Goal: Task Accomplishment & Management: Manage account settings

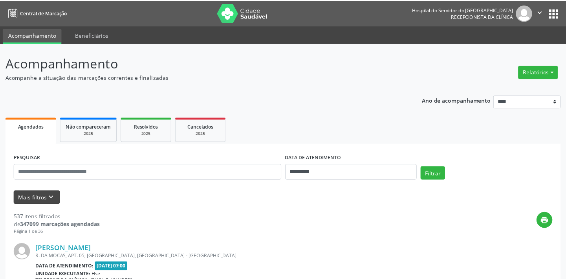
scroll to position [34, 0]
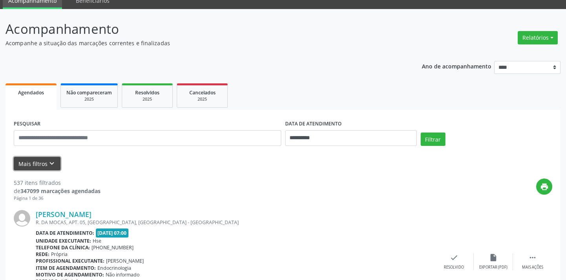
click at [53, 163] on icon "keyboard_arrow_down" at bounding box center [52, 163] width 9 height 9
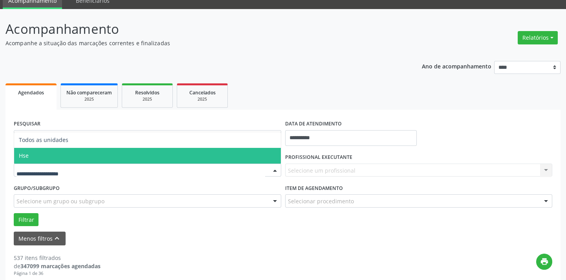
click at [66, 157] on span "Hse" at bounding box center [147, 156] width 267 height 16
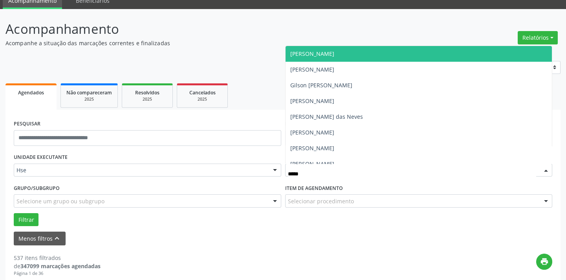
type input "****"
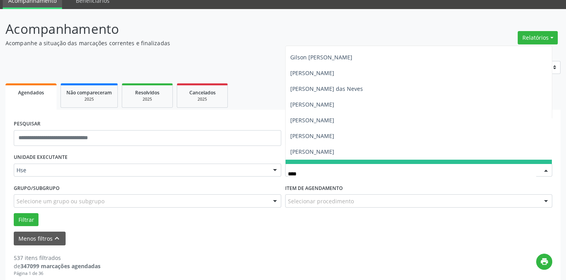
scroll to position [0, 0]
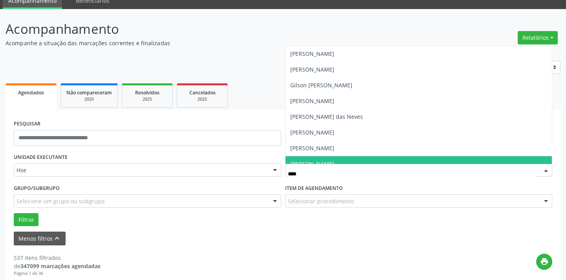
click at [327, 179] on input "****" at bounding box center [412, 174] width 249 height 16
click at [327, 176] on input "****" at bounding box center [412, 174] width 249 height 16
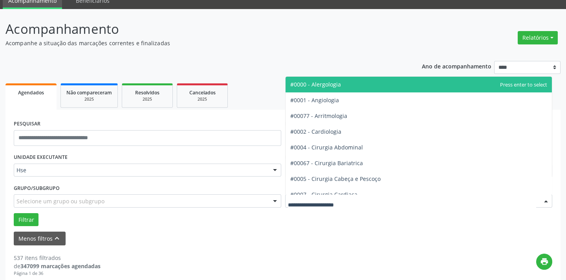
click at [331, 196] on div at bounding box center [418, 200] width 267 height 13
type input "*****"
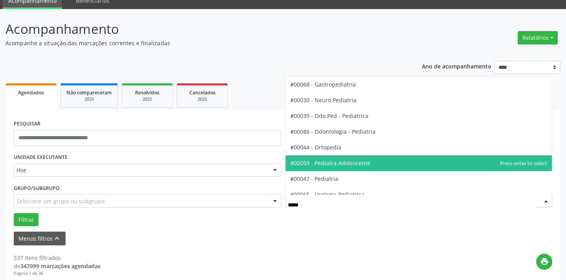
scroll to position [24, 0]
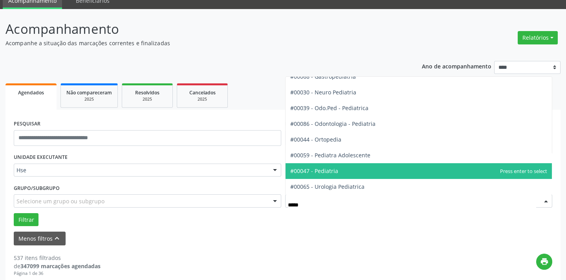
click at [341, 170] on span "#00047 - Pediatria" at bounding box center [418, 171] width 267 height 16
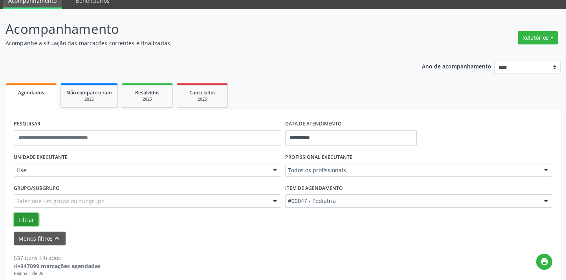
click at [23, 221] on button "Filtrar" at bounding box center [26, 219] width 25 height 13
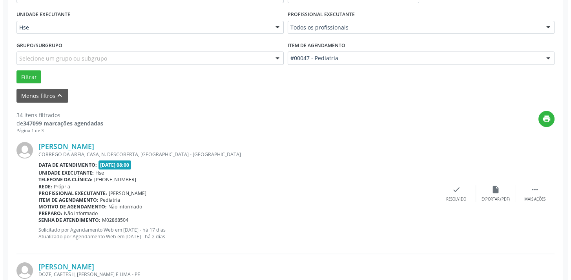
scroll to position [423, 0]
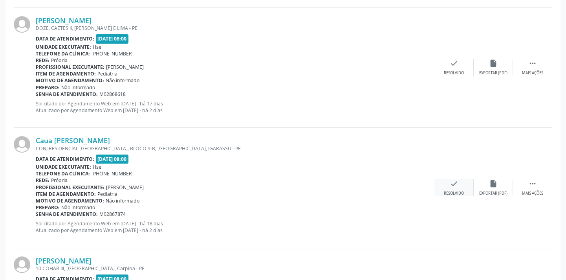
click at [455, 184] on icon "check" at bounding box center [454, 183] width 9 height 9
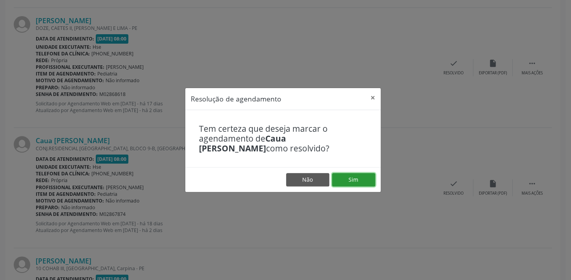
click at [356, 181] on button "Sim" at bounding box center [353, 179] width 43 height 13
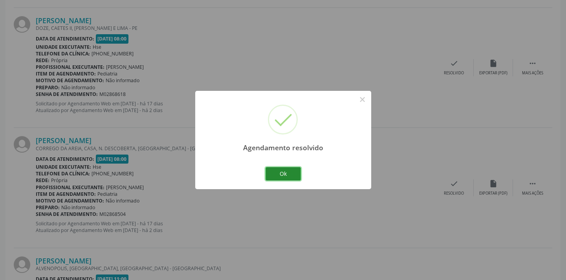
click at [285, 169] on button "Ok" at bounding box center [282, 173] width 35 height 13
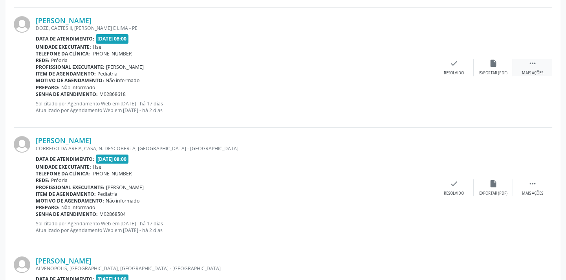
click at [541, 64] on div " Mais ações" at bounding box center [532, 67] width 39 height 17
click at [491, 71] on div "Não compareceu" at bounding box center [492, 72] width 33 height 5
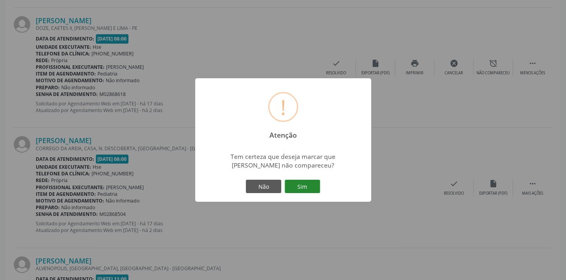
click at [302, 190] on button "Sim" at bounding box center [302, 185] width 35 height 13
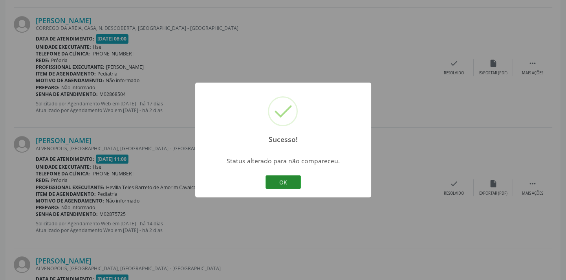
click at [289, 186] on button "OK" at bounding box center [282, 181] width 35 height 13
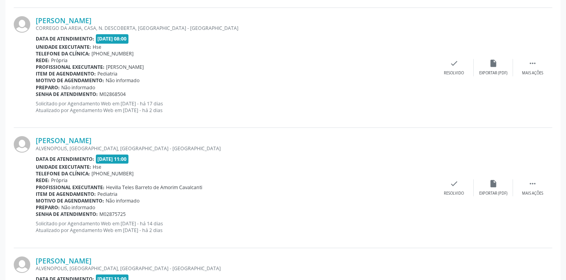
scroll to position [229, 0]
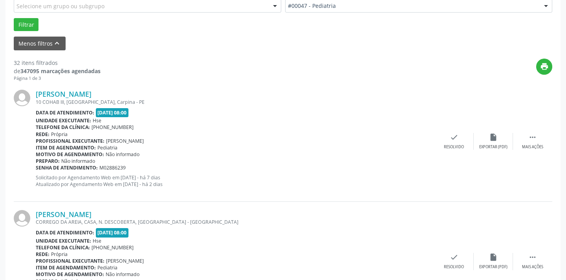
click at [527, 251] on div "Jose Henrique Santos de Santana CORREGO DA AREIA, CASA, N. DESCOBERTA, RECIFE -…" at bounding box center [283, 261] width 538 height 120
click at [527, 253] on div " Mais ações" at bounding box center [532, 260] width 39 height 17
click at [492, 259] on icon "alarm_off" at bounding box center [493, 256] width 9 height 9
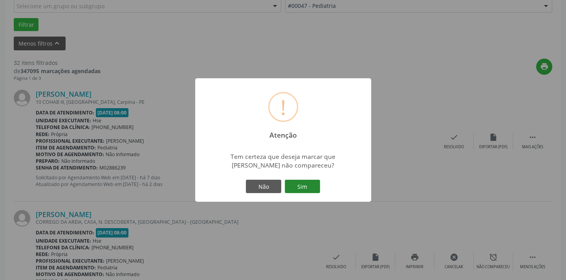
click at [302, 183] on button "Sim" at bounding box center [302, 185] width 35 height 13
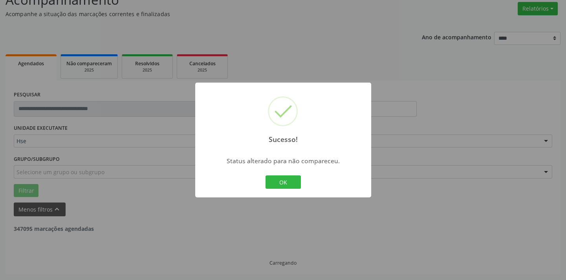
scroll to position [63, 0]
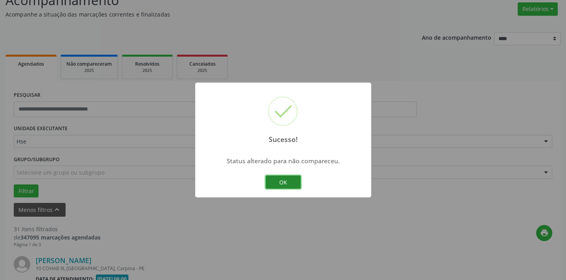
click at [285, 182] on button "OK" at bounding box center [282, 181] width 35 height 13
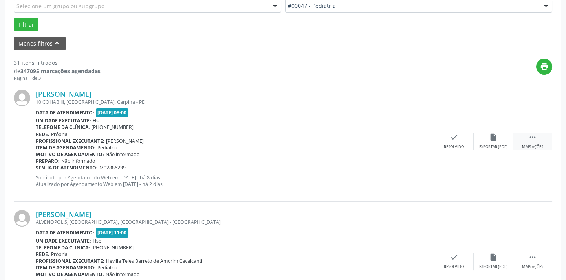
click at [527, 134] on div " Mais ações" at bounding box center [532, 141] width 39 height 17
click at [492, 141] on icon "alarm_off" at bounding box center [493, 137] width 9 height 9
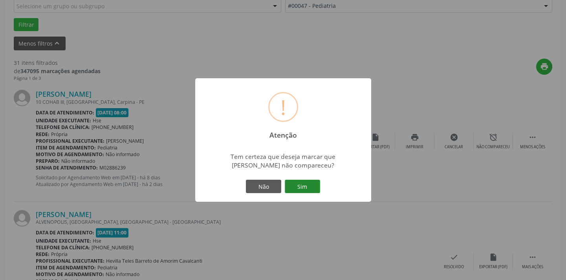
click at [318, 186] on button "Sim" at bounding box center [302, 185] width 35 height 13
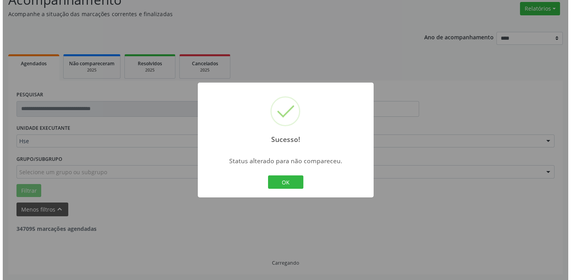
scroll to position [63, 0]
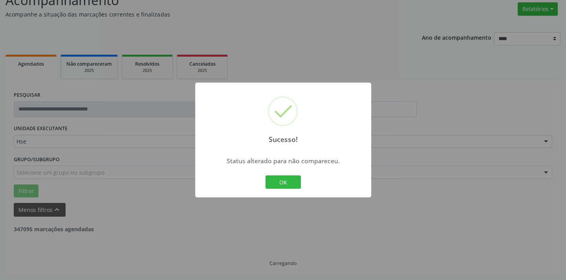
click at [277, 174] on div "OK Cancel" at bounding box center [282, 182] width 39 height 16
click at [278, 177] on button "OK" at bounding box center [282, 181] width 35 height 13
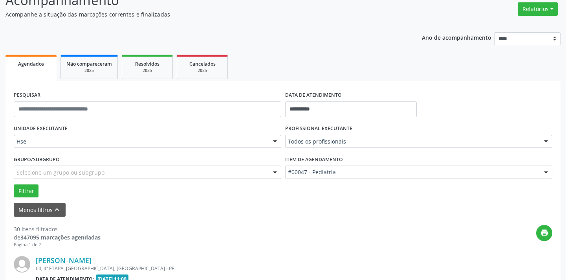
click at [558, 7] on div "Relatórios Agendamentos Procedimentos realizados" at bounding box center [538, 9] width 46 height 19
click at [554, 7] on button "Relatórios" at bounding box center [538, 8] width 40 height 13
click at [507, 26] on link "Agendamentos" at bounding box center [515, 25] width 84 height 11
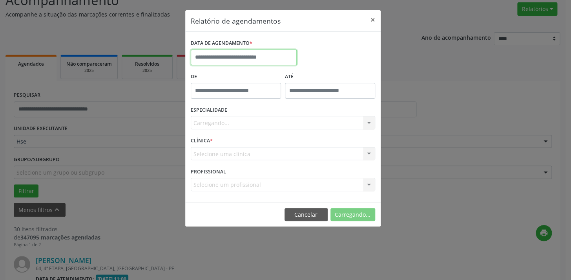
click at [239, 54] on input "text" at bounding box center [244, 57] width 106 height 16
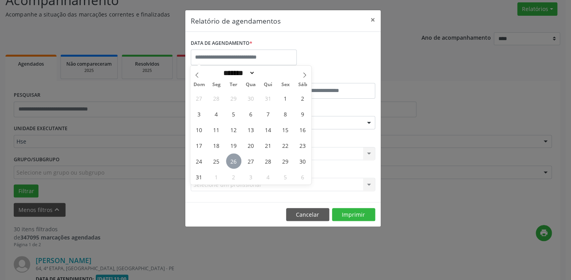
click at [235, 158] on span "26" at bounding box center [233, 160] width 15 height 15
type input "**********"
click at [235, 158] on span "26" at bounding box center [233, 160] width 15 height 15
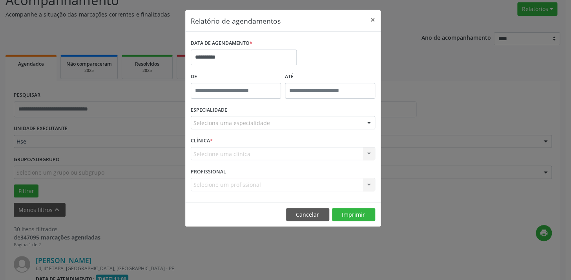
click at [251, 128] on div "Seleciona uma especialidade" at bounding box center [283, 122] width 185 height 13
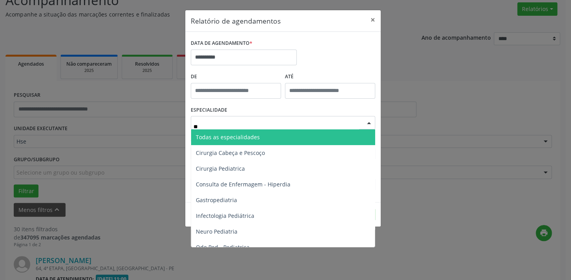
type input "***"
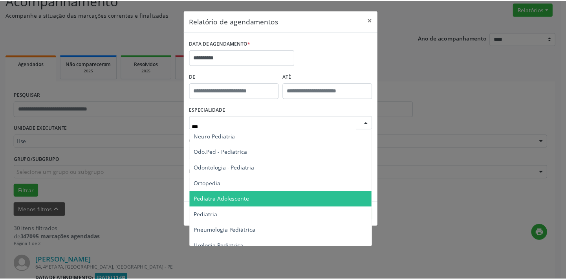
scroll to position [55, 0]
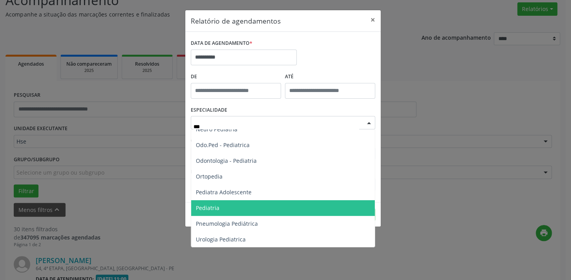
click at [236, 210] on span "Pediatria" at bounding box center [283, 208] width 184 height 16
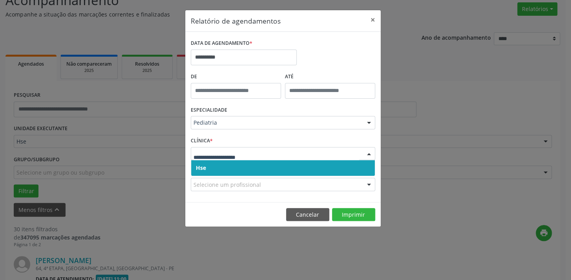
click at [341, 165] on span "Hse" at bounding box center [283, 168] width 184 height 16
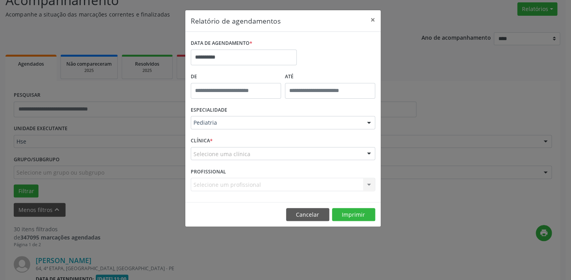
click at [335, 185] on div "Selecione um profissional Nenhum resultado encontrado para: " " Não há nenhuma …" at bounding box center [283, 183] width 185 height 13
click at [282, 181] on div "Selecione um profissional Nenhum resultado encontrado para: " " Não há nenhuma …" at bounding box center [283, 183] width 185 height 13
click at [319, 157] on div "Selecione uma clínica" at bounding box center [283, 153] width 185 height 13
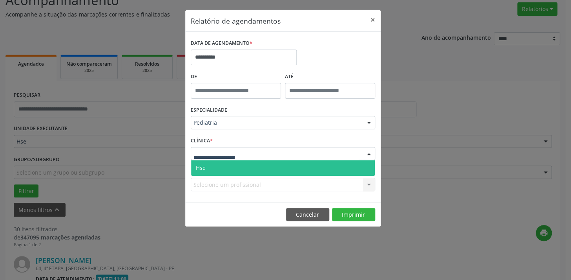
click at [304, 166] on span "Hse" at bounding box center [283, 168] width 184 height 16
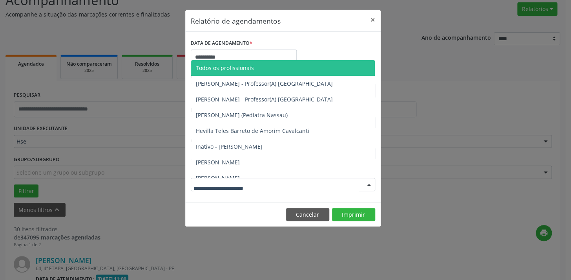
click at [346, 184] on div at bounding box center [283, 183] width 185 height 13
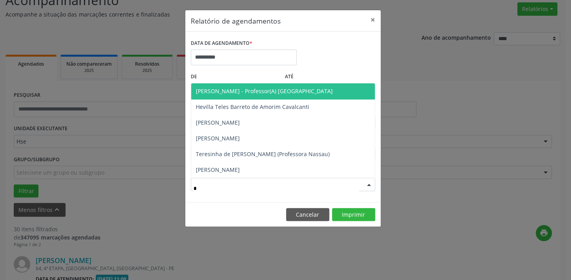
type input "**"
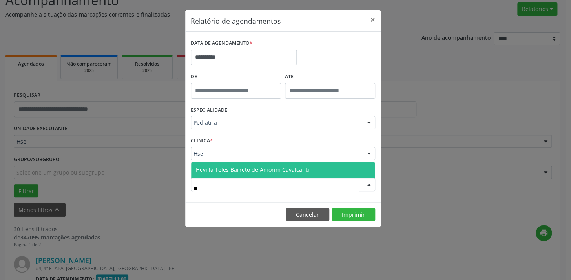
drag, startPoint x: 338, startPoint y: 161, endPoint x: 335, endPoint y: 166, distance: 5.7
click at [338, 162] on div "Hevilla Teles Barreto de Amorim Cavalcanti Nenhum resultado encontrado para: " …" at bounding box center [283, 169] width 185 height 16
click at [335, 166] on span "Hevilla Teles Barreto de Amorim Cavalcanti" at bounding box center [283, 170] width 184 height 16
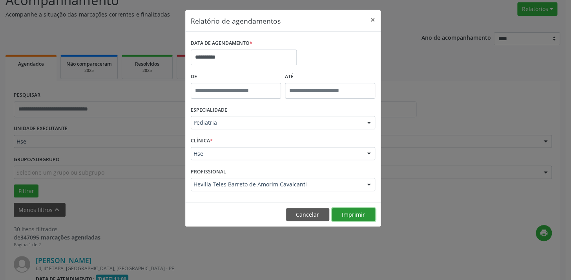
click at [344, 210] on button "Imprimir" at bounding box center [353, 214] width 43 height 13
click at [317, 217] on button "Cancelar" at bounding box center [307, 214] width 43 height 13
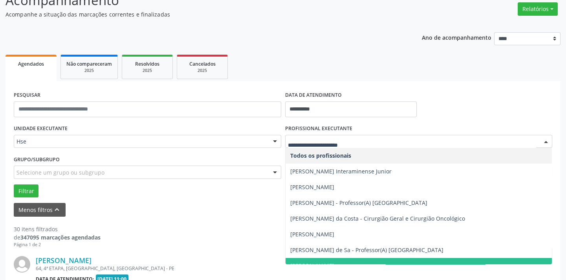
click at [345, 140] on input "text" at bounding box center [412, 145] width 249 height 16
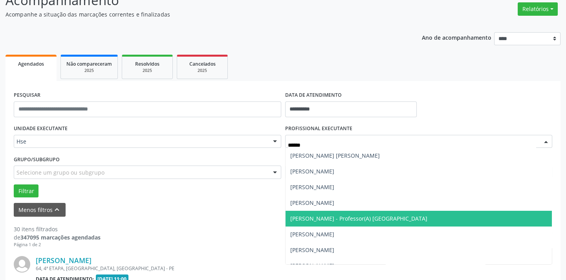
click at [373, 215] on span "[PERSON_NAME] - Professor(A) [GEOGRAPHIC_DATA]" at bounding box center [358, 217] width 137 height 7
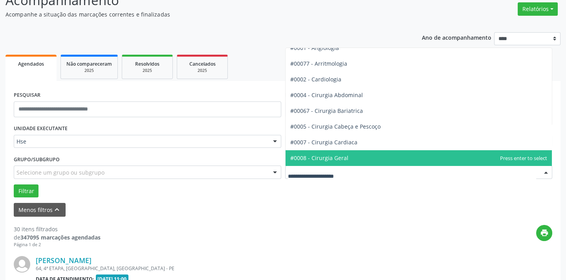
click at [333, 157] on span "#0008 - Cirurgia Geral" at bounding box center [319, 157] width 58 height 7
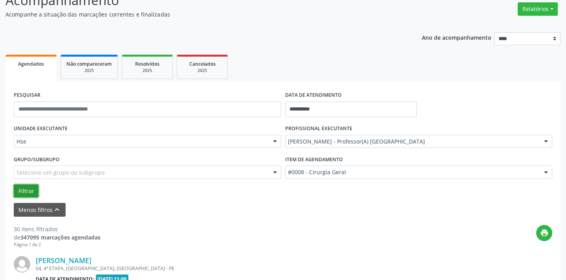
click at [28, 186] on button "Filtrar" at bounding box center [26, 190] width 25 height 13
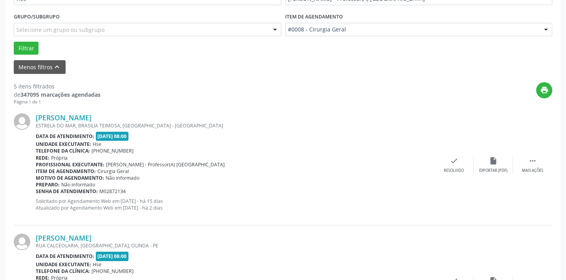
scroll to position [643, 0]
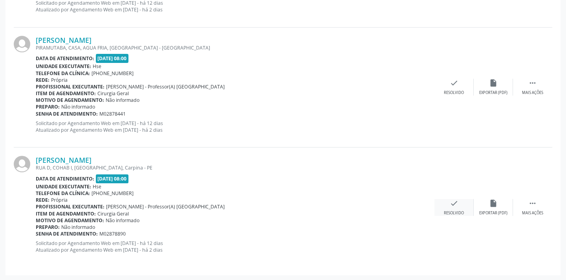
click at [464, 204] on div "check Resolvido" at bounding box center [453, 207] width 39 height 17
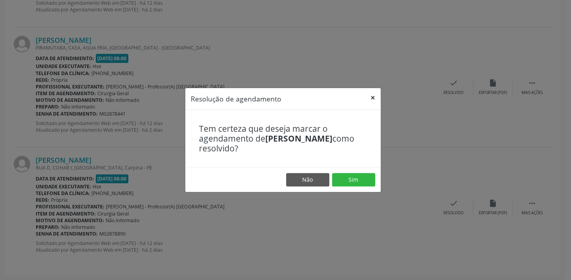
click at [373, 97] on button "×" at bounding box center [373, 97] width 16 height 19
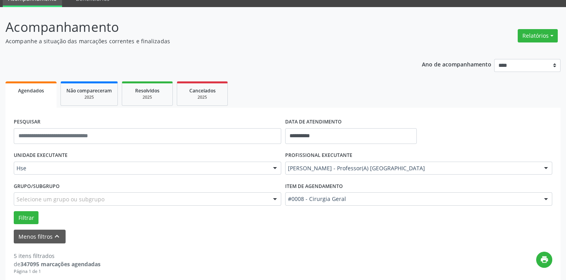
scroll to position [36, 0]
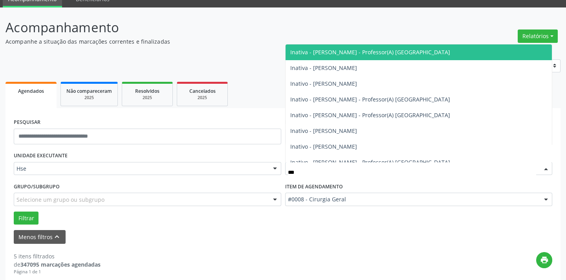
type input "****"
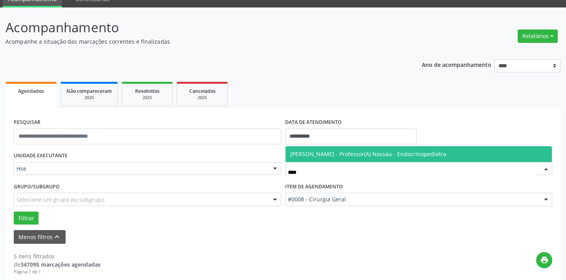
click at [318, 157] on span "[PERSON_NAME] - Professor(A) Nassau - Endocrinopediatra" at bounding box center [418, 154] width 267 height 16
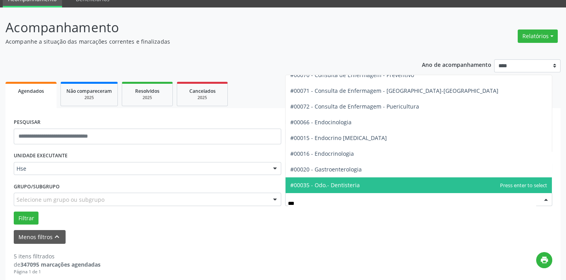
scroll to position [0, 0]
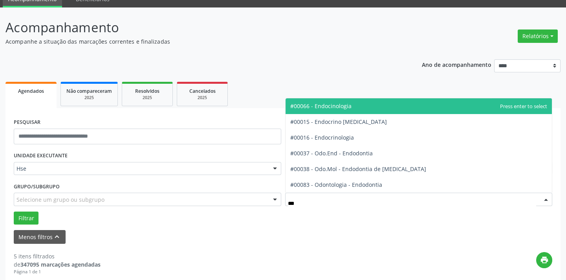
click at [342, 108] on span "#00066 - Endocinologia" at bounding box center [320, 105] width 61 height 7
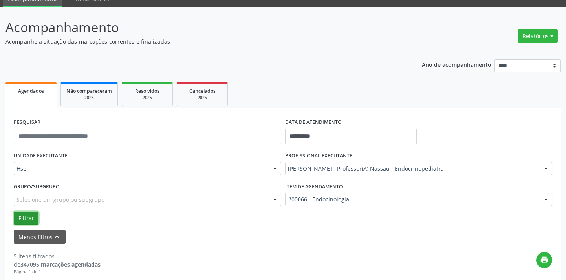
click at [28, 220] on button "Filtrar" at bounding box center [26, 217] width 25 height 13
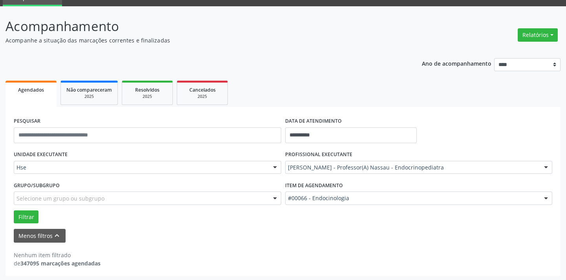
scroll to position [37, 0]
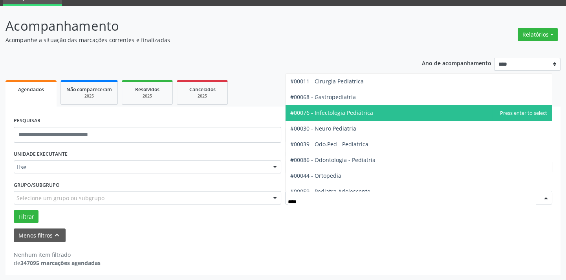
type input "*****"
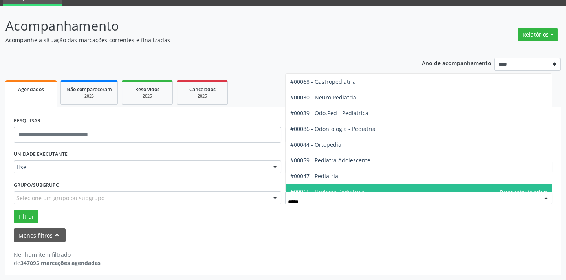
scroll to position [24, 0]
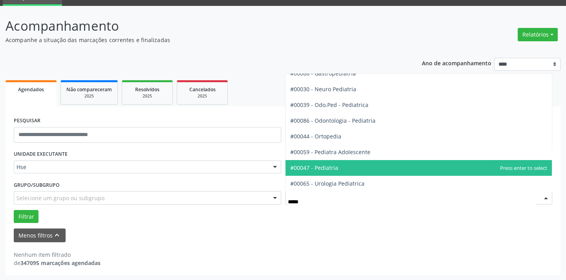
click at [338, 172] on span "#00047 - Pediatria" at bounding box center [418, 168] width 267 height 16
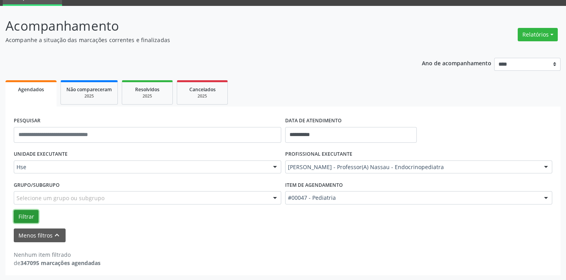
click at [16, 211] on button "Filtrar" at bounding box center [26, 216] width 25 height 13
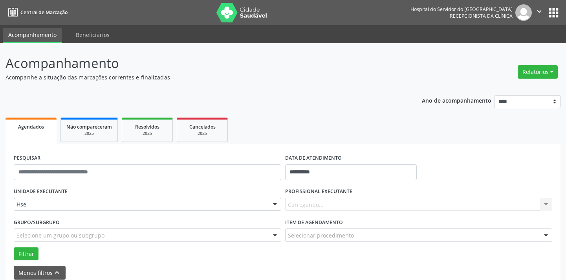
scroll to position [34, 0]
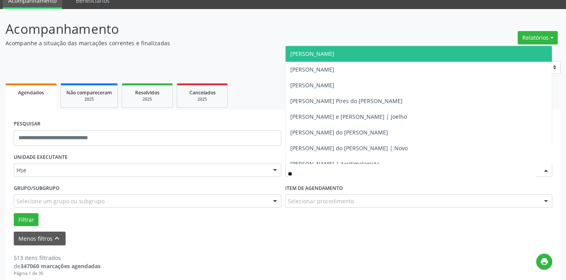
type input "*"
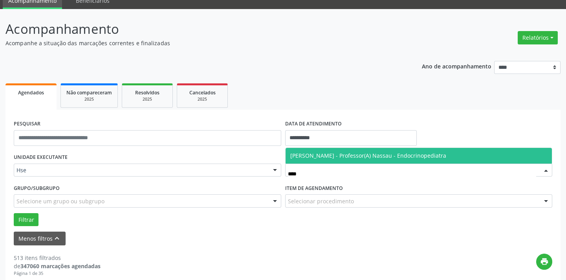
type input "*****"
click at [314, 158] on span "[PERSON_NAME] - Professor(A) Nassau - Endocrinopediatra" at bounding box center [368, 155] width 156 height 7
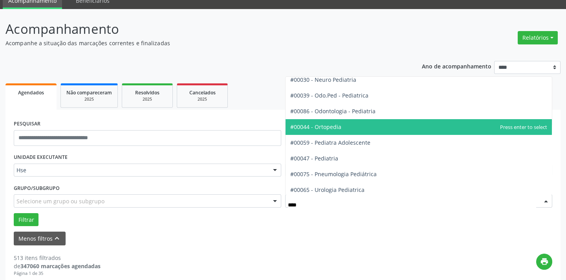
scroll to position [55, 0]
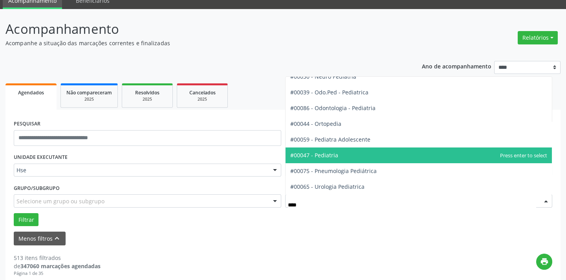
click at [325, 154] on span "#00047 - Pediatria" at bounding box center [314, 154] width 48 height 7
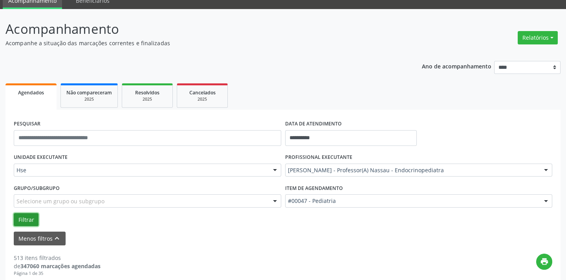
click at [26, 220] on button "Filtrar" at bounding box center [26, 219] width 25 height 13
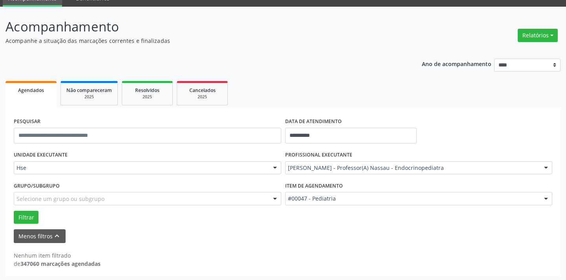
scroll to position [37, 0]
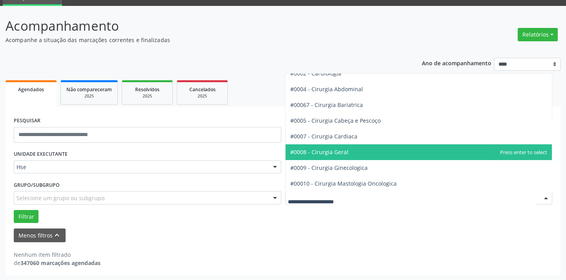
click at [344, 149] on span "#0008 - Cirurgia Geral" at bounding box center [319, 151] width 58 height 7
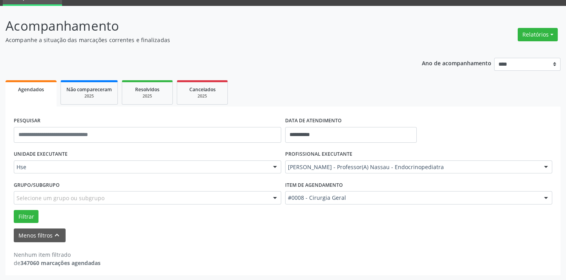
drag, startPoint x: 331, startPoint y: 188, endPoint x: 332, endPoint y: 196, distance: 7.9
click at [331, 190] on div "Item de agendamento #0008 - Cirurgia Geral #0000 - Alergologia #0001 - Angiolog…" at bounding box center [418, 191] width 267 height 25
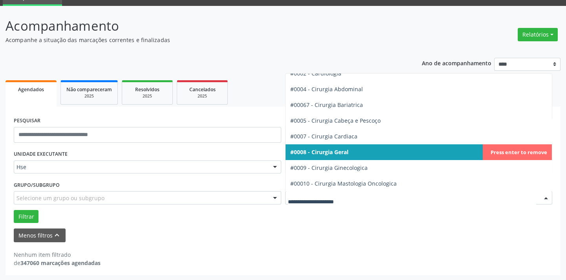
click at [332, 196] on input "text" at bounding box center [412, 202] width 249 height 16
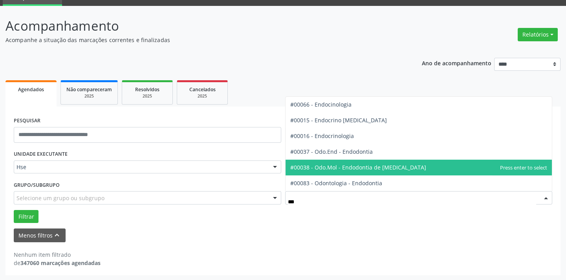
scroll to position [0, 0]
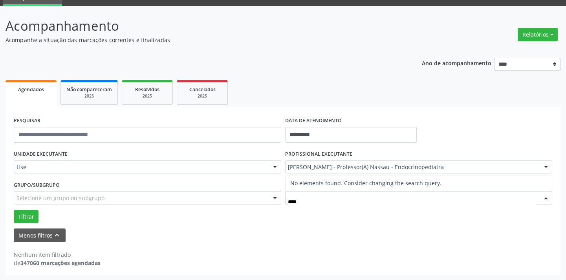
type input "***"
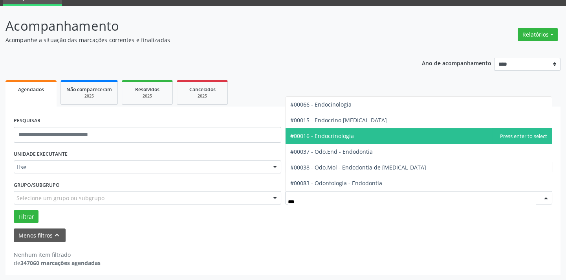
click at [362, 129] on span "#00016 - Endocrinologia" at bounding box center [418, 136] width 267 height 16
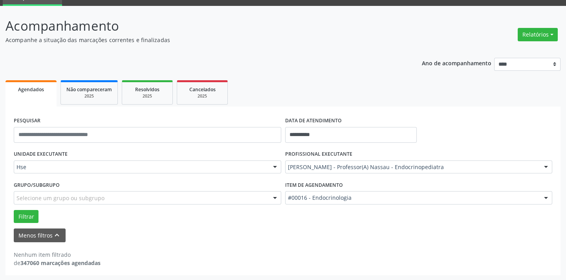
click at [18, 204] on div "Grupo/Subgrupo Selecione um grupo ou subgrupo Todos os grupos e subgrupos Nenhu…" at bounding box center [147, 194] width 271 height 31
click at [20, 213] on button "Filtrar" at bounding box center [26, 216] width 25 height 13
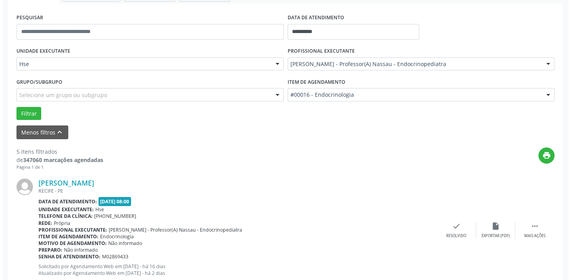
scroll to position [145, 0]
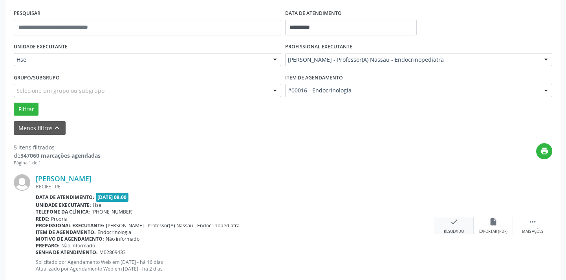
click at [454, 221] on icon "check" at bounding box center [454, 221] width 9 height 9
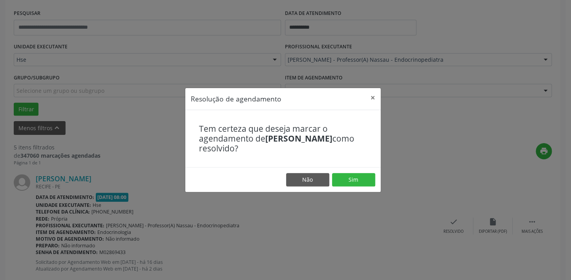
click at [360, 186] on footer "Não Sim" at bounding box center [283, 179] width 196 height 25
click at [359, 181] on button "Sim" at bounding box center [353, 179] width 43 height 13
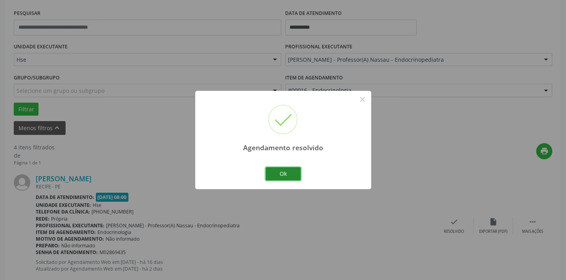
click at [289, 174] on button "Ok" at bounding box center [282, 173] width 35 height 13
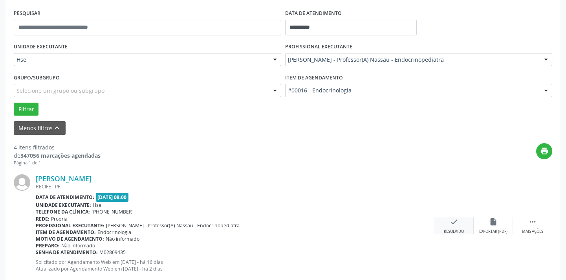
click at [456, 223] on icon "check" at bounding box center [454, 221] width 9 height 9
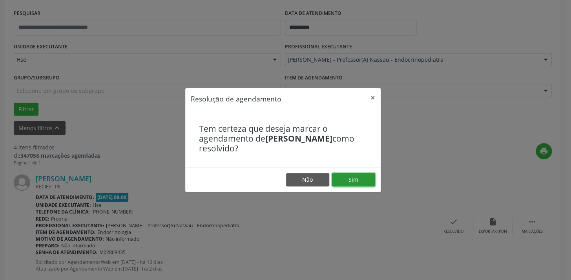
click at [356, 182] on button "Sim" at bounding box center [353, 179] width 43 height 13
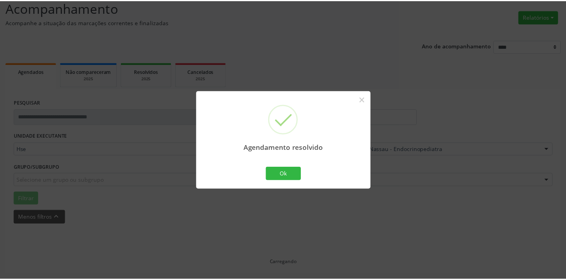
scroll to position [55, 0]
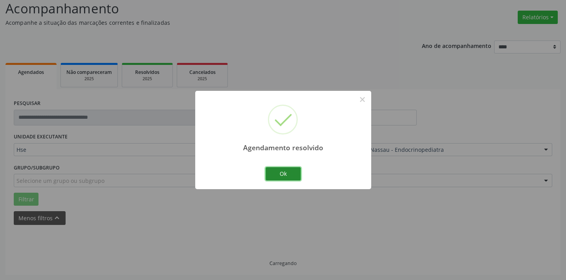
click at [291, 176] on button "Ok" at bounding box center [282, 173] width 35 height 13
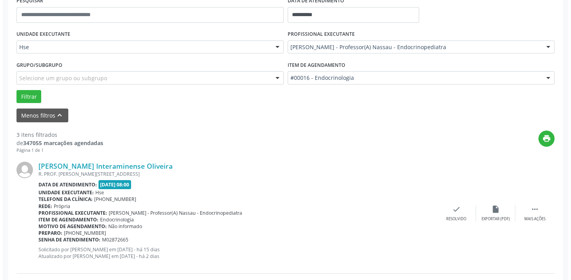
scroll to position [161, 0]
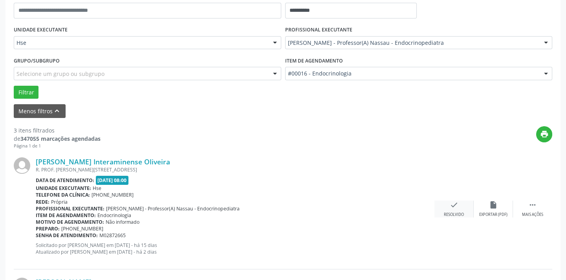
click at [443, 200] on div "check Resolvido" at bounding box center [453, 208] width 39 height 17
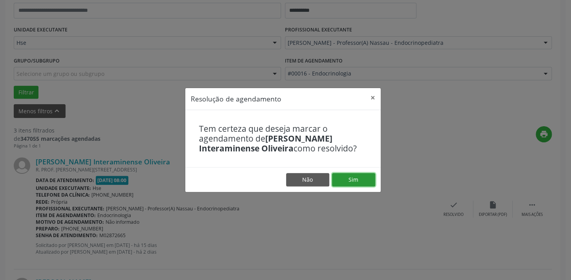
click at [340, 177] on button "Sim" at bounding box center [353, 179] width 43 height 13
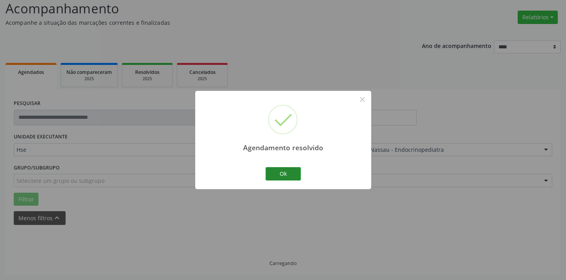
scroll to position [63, 0]
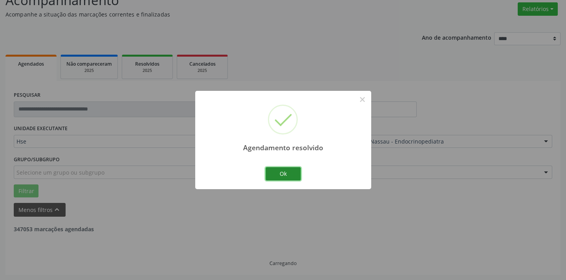
click at [298, 178] on button "Ok" at bounding box center [282, 173] width 35 height 13
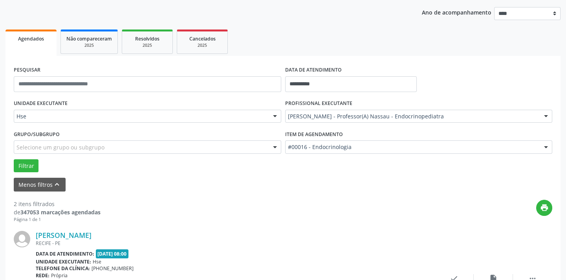
scroll to position [134, 0]
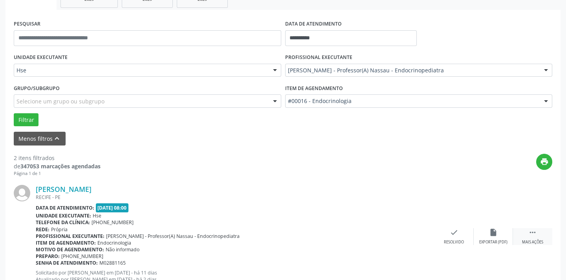
click at [536, 231] on icon "" at bounding box center [532, 232] width 9 height 9
click at [484, 232] on div "alarm_off Não compareceu" at bounding box center [493, 236] width 39 height 17
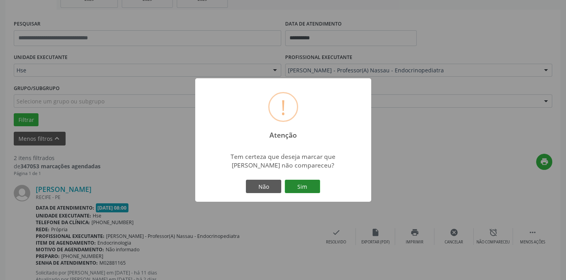
click at [305, 180] on button "Sim" at bounding box center [302, 185] width 35 height 13
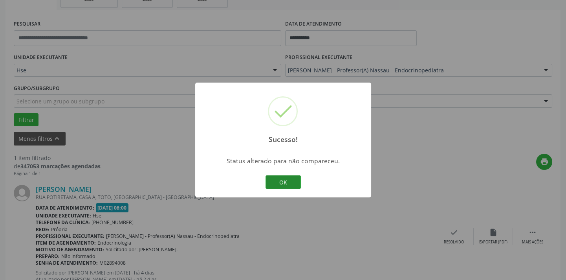
click at [279, 177] on button "OK" at bounding box center [282, 181] width 35 height 13
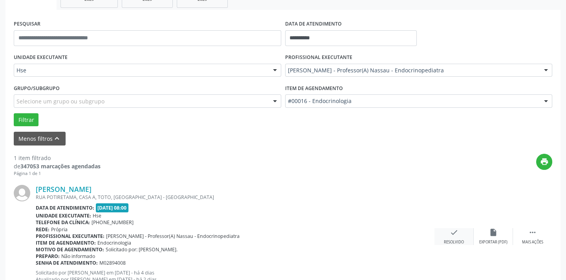
click at [455, 228] on icon "check" at bounding box center [454, 232] width 9 height 9
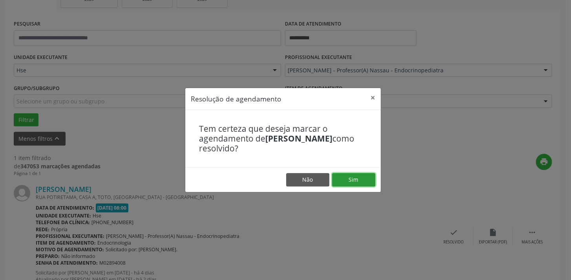
click at [344, 180] on button "Sim" at bounding box center [353, 179] width 43 height 13
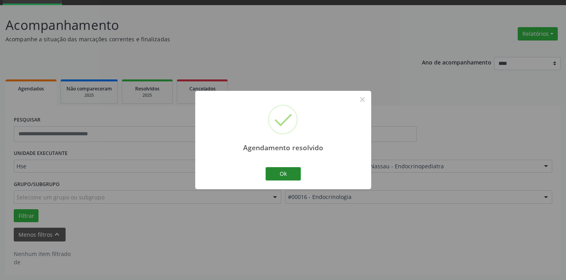
scroll to position [37, 0]
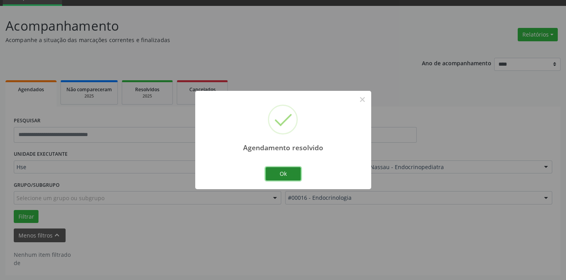
click at [296, 176] on button "Ok" at bounding box center [282, 173] width 35 height 13
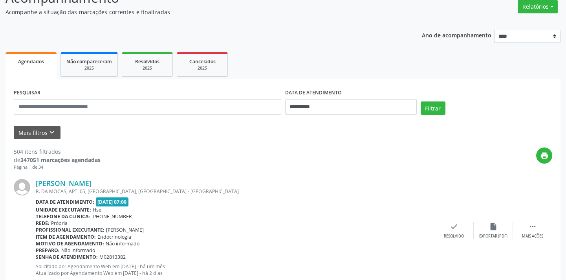
scroll to position [71, 0]
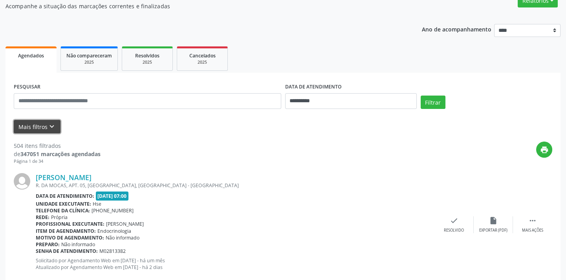
click at [37, 120] on button "Mais filtros keyboard_arrow_down" at bounding box center [37, 127] width 47 height 14
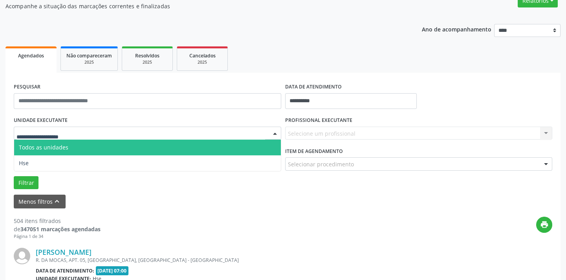
click at [83, 131] on div at bounding box center [147, 132] width 267 height 13
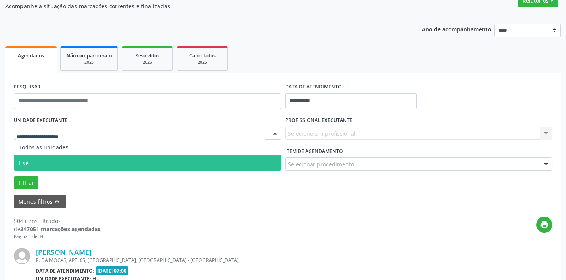
click at [85, 159] on span "Hse" at bounding box center [147, 163] width 267 height 16
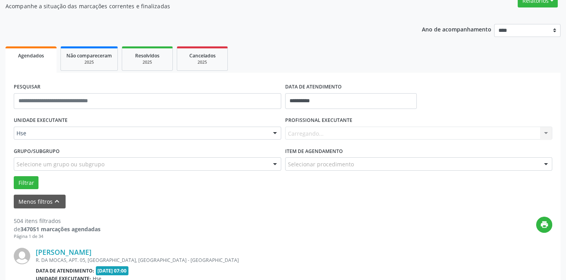
click at [306, 135] on div "Carregando... Nenhum resultado encontrado para: " " Não há nenhuma opção para s…" at bounding box center [418, 132] width 267 height 13
click at [328, 127] on div "Todos os profissionais" at bounding box center [418, 132] width 267 height 13
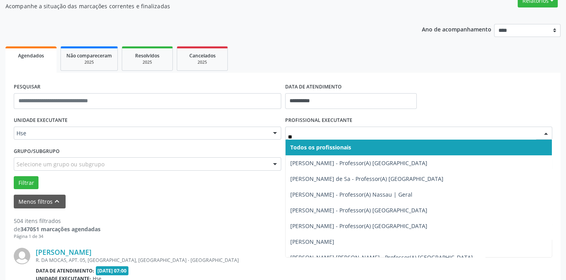
type input "***"
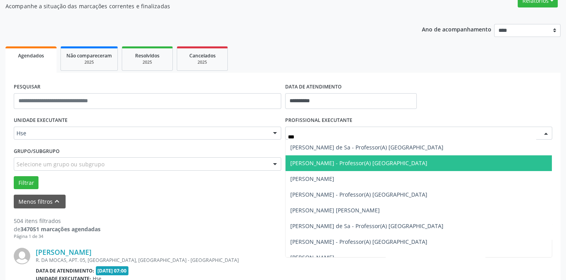
click at [341, 161] on span "[PERSON_NAME] - Professor(A) [GEOGRAPHIC_DATA]" at bounding box center [358, 162] width 137 height 7
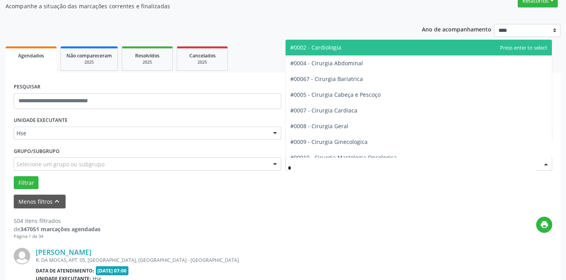
type input "**"
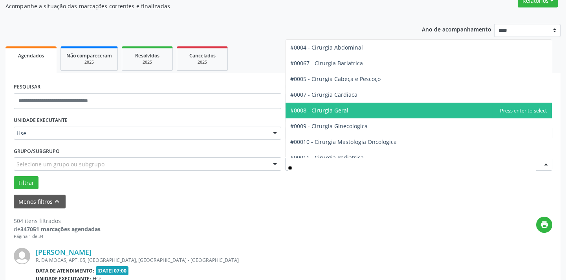
click at [331, 109] on span "#0008 - Cirurgia Geral" at bounding box center [319, 109] width 58 height 7
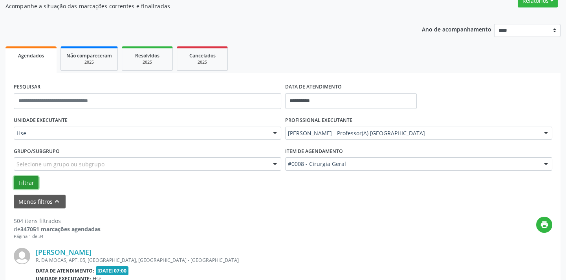
click at [29, 183] on button "Filtrar" at bounding box center [26, 182] width 25 height 13
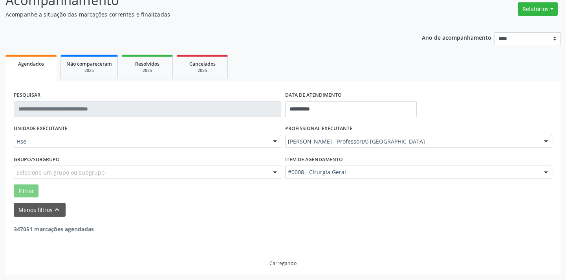
scroll to position [37, 0]
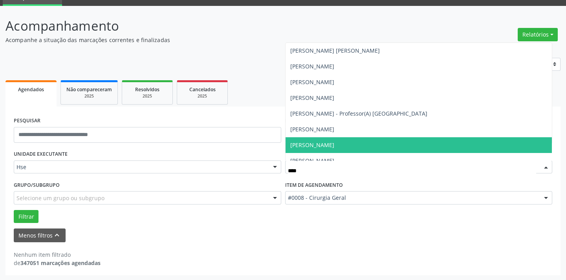
type input "*****"
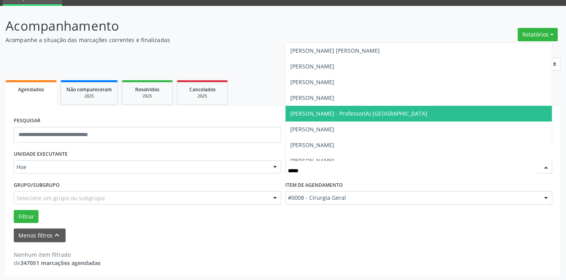
click at [353, 113] on span "[PERSON_NAME] - Professor(A) [GEOGRAPHIC_DATA]" at bounding box center [358, 113] width 137 height 7
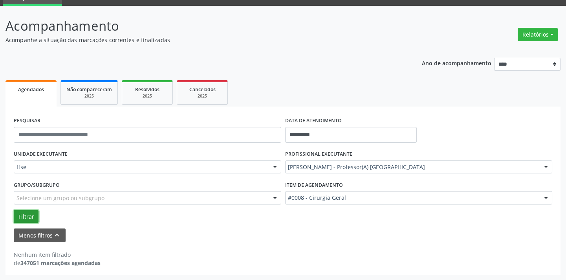
click at [36, 216] on button "Filtrar" at bounding box center [26, 216] width 25 height 13
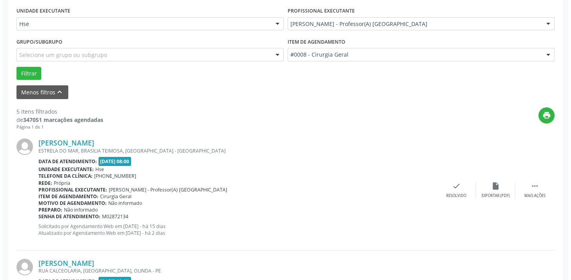
scroll to position [643, 0]
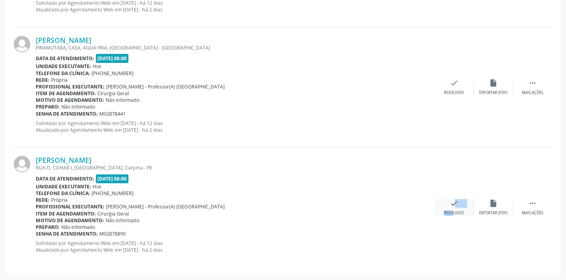
click at [446, 205] on div "check Resolvido" at bounding box center [453, 207] width 39 height 17
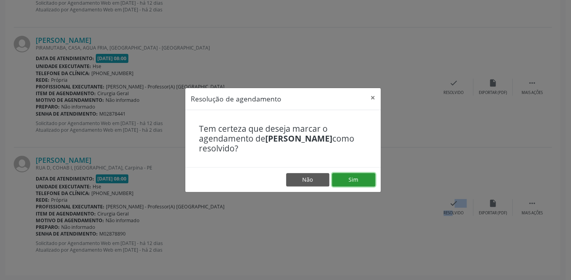
click at [335, 181] on button "Sim" at bounding box center [353, 179] width 43 height 13
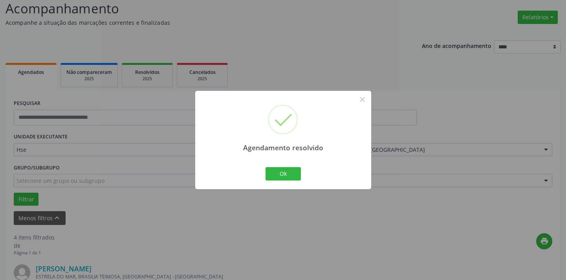
scroll to position [523, 0]
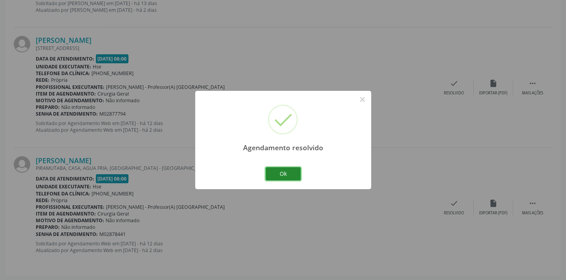
click at [275, 167] on button "Ok" at bounding box center [282, 173] width 35 height 13
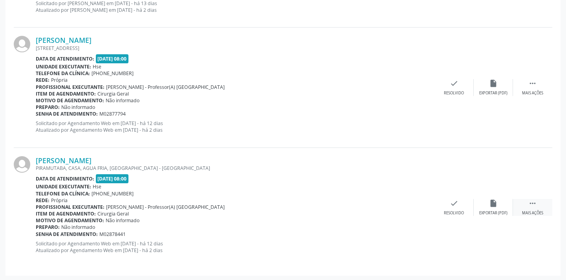
click at [541, 206] on div " Mais ações" at bounding box center [532, 207] width 39 height 17
click at [485, 199] on div "alarm_off Não compareceu" at bounding box center [493, 207] width 39 height 17
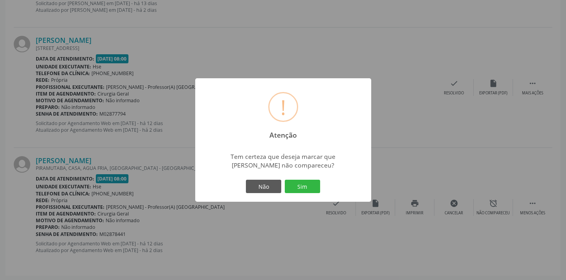
click at [307, 192] on div "Não Sim" at bounding box center [283, 186] width 78 height 16
click at [307, 188] on button "Sim" at bounding box center [302, 185] width 35 height 13
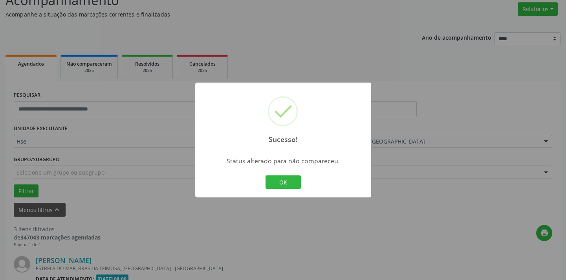
scroll to position [403, 0]
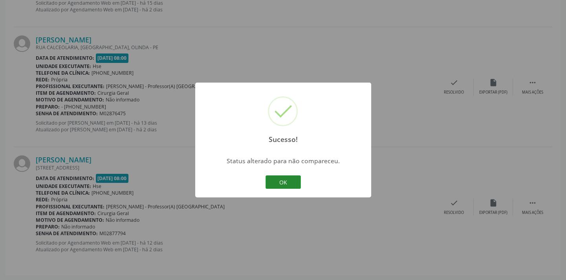
click at [278, 182] on button "OK" at bounding box center [282, 181] width 35 height 13
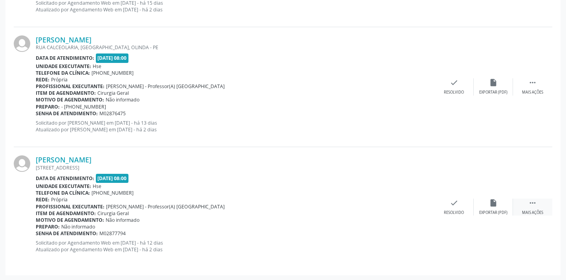
click at [529, 199] on icon "" at bounding box center [532, 202] width 9 height 9
click at [487, 203] on div "alarm_off Não compareceu" at bounding box center [493, 206] width 39 height 17
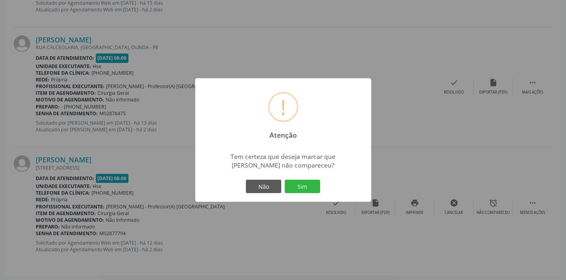
click at [316, 194] on div "Não Sim" at bounding box center [283, 186] width 78 height 16
click at [308, 183] on button "Sim" at bounding box center [302, 185] width 35 height 13
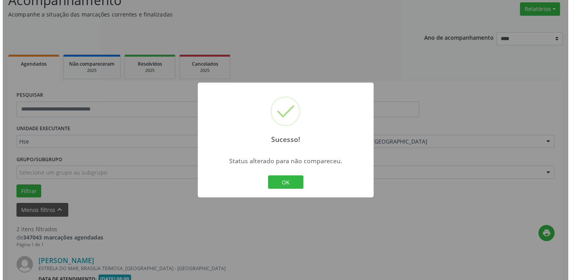
scroll to position [283, 0]
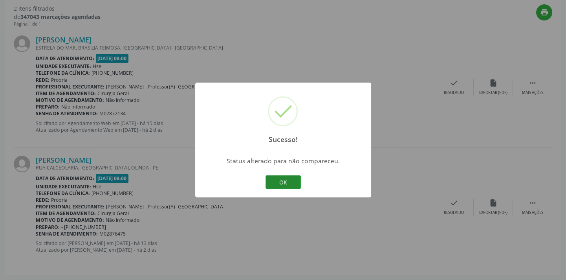
click at [285, 180] on button "OK" at bounding box center [282, 181] width 35 height 13
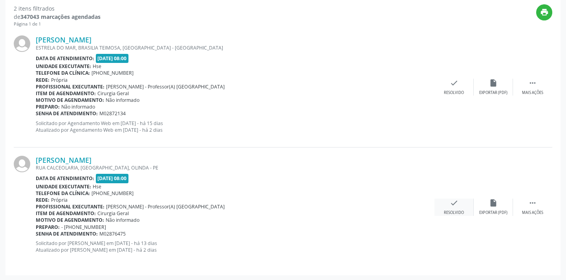
click at [458, 201] on div "check Resolvido" at bounding box center [453, 206] width 39 height 17
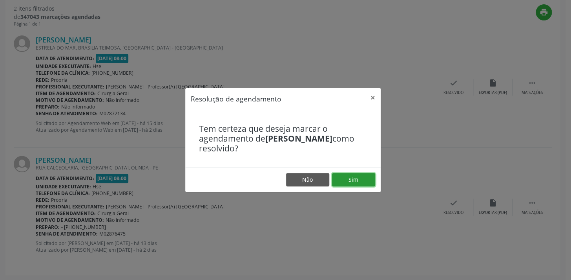
click at [355, 175] on button "Sim" at bounding box center [353, 179] width 43 height 13
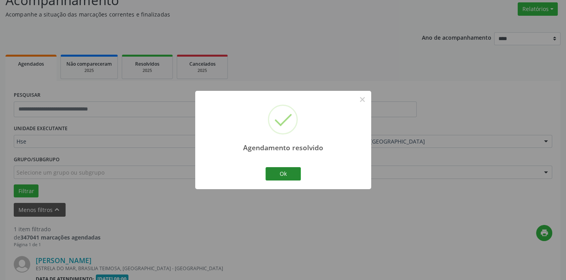
scroll to position [164, 0]
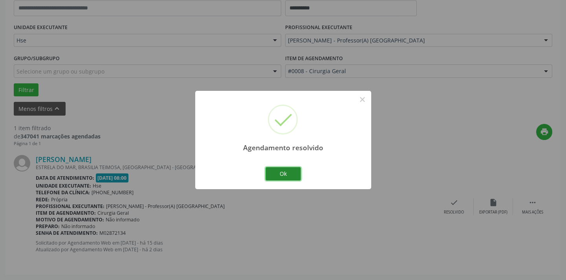
click at [285, 168] on button "Ok" at bounding box center [282, 173] width 35 height 13
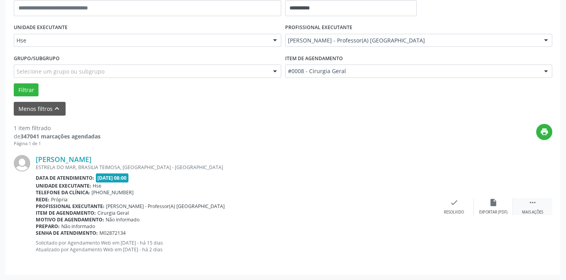
click at [522, 199] on div " Mais ações" at bounding box center [532, 206] width 39 height 17
click at [494, 204] on icon "alarm_off" at bounding box center [493, 202] width 9 height 9
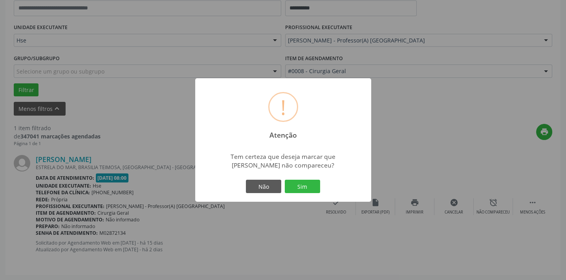
click at [320, 190] on div "Não Sim" at bounding box center [283, 186] width 78 height 16
click at [309, 187] on button "Sim" at bounding box center [302, 185] width 35 height 13
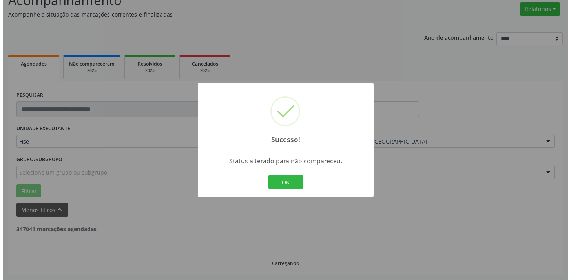
scroll to position [37, 0]
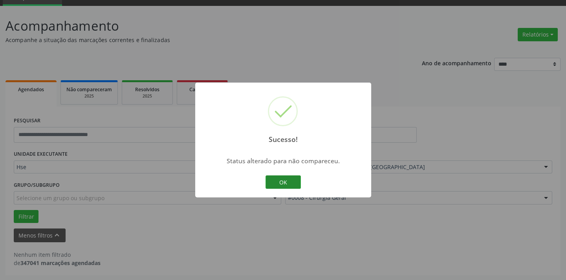
click at [265, 178] on button "OK" at bounding box center [282, 181] width 35 height 13
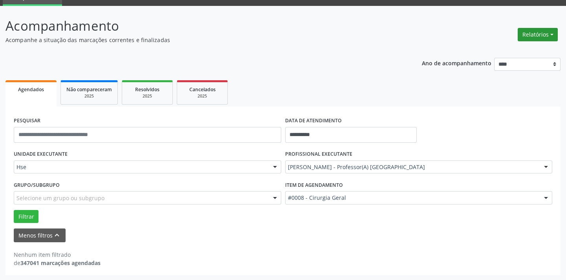
click at [526, 37] on button "Relatórios" at bounding box center [538, 34] width 40 height 13
click at [497, 51] on link "Agendamentos" at bounding box center [515, 51] width 84 height 11
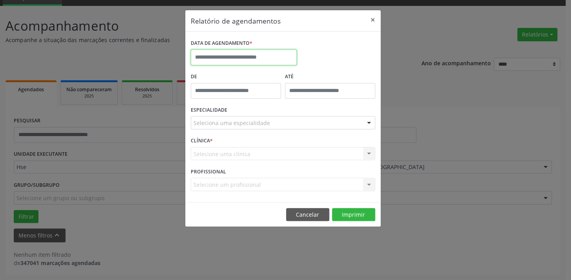
click at [242, 55] on input "text" at bounding box center [244, 57] width 106 height 16
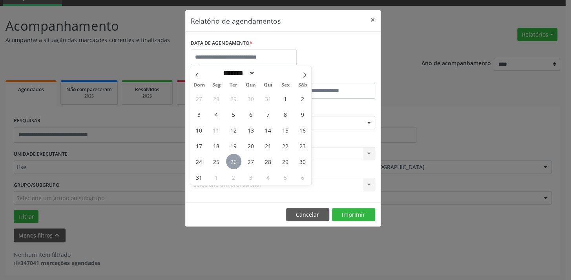
click at [232, 157] on span "26" at bounding box center [233, 161] width 15 height 15
type input "**********"
click at [232, 157] on span "26" at bounding box center [233, 161] width 15 height 15
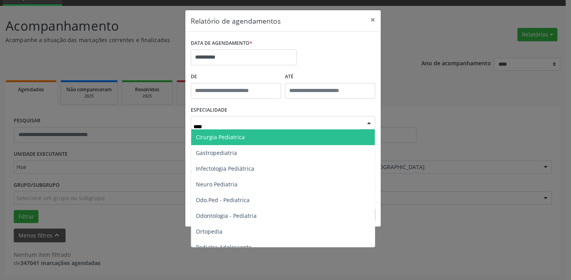
type input "*****"
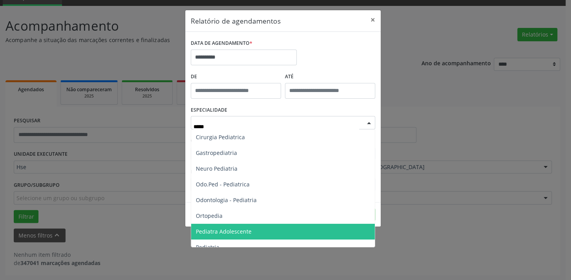
scroll to position [24, 0]
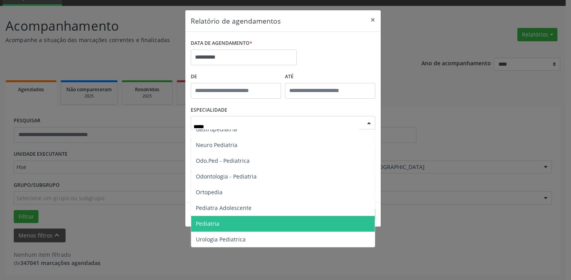
click at [230, 217] on span "Pediatria" at bounding box center [283, 224] width 184 height 16
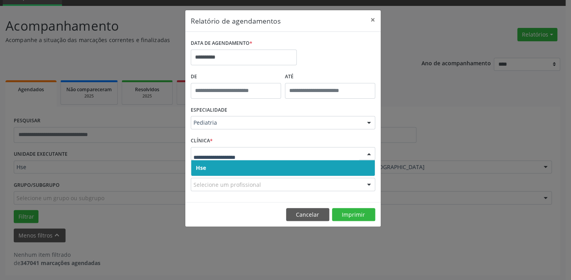
click at [267, 168] on span "Hse" at bounding box center [283, 168] width 184 height 16
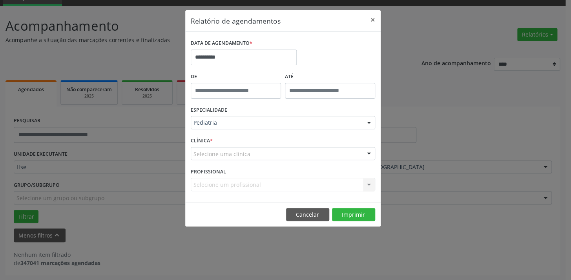
click at [273, 187] on div "Selecione um profissional Nenhum resultado encontrado para: " " Não há nenhuma …" at bounding box center [283, 183] width 185 height 13
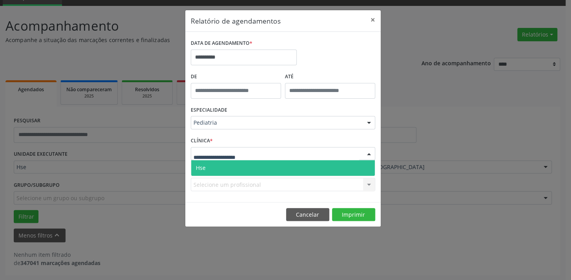
click at [309, 157] on div at bounding box center [283, 153] width 185 height 13
click at [292, 169] on span "Hse" at bounding box center [283, 168] width 184 height 16
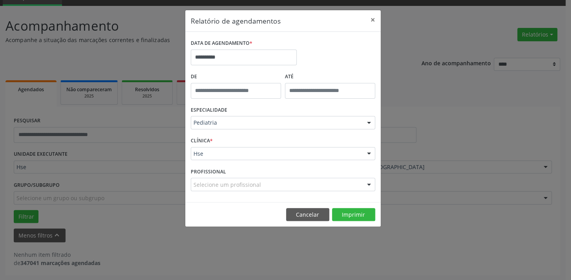
click at [366, 189] on div at bounding box center [369, 184] width 12 height 13
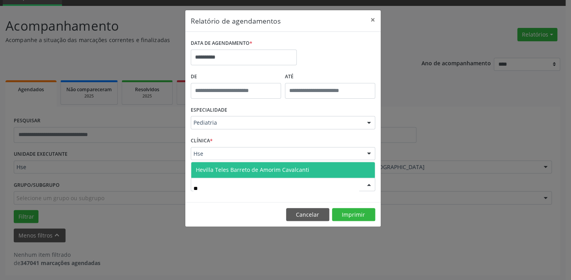
type input "***"
click at [335, 168] on span "Hevilla Teles Barreto de Amorim Cavalcanti" at bounding box center [283, 170] width 184 height 16
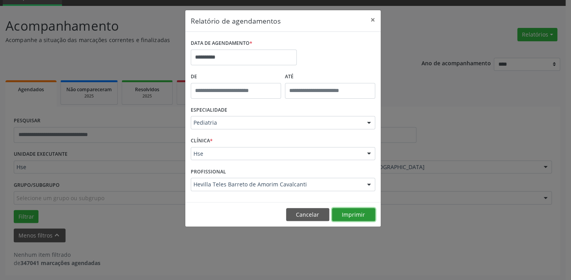
click at [348, 217] on button "Imprimir" at bounding box center [353, 214] width 43 height 13
